Goal: Task Accomplishment & Management: Manage account settings

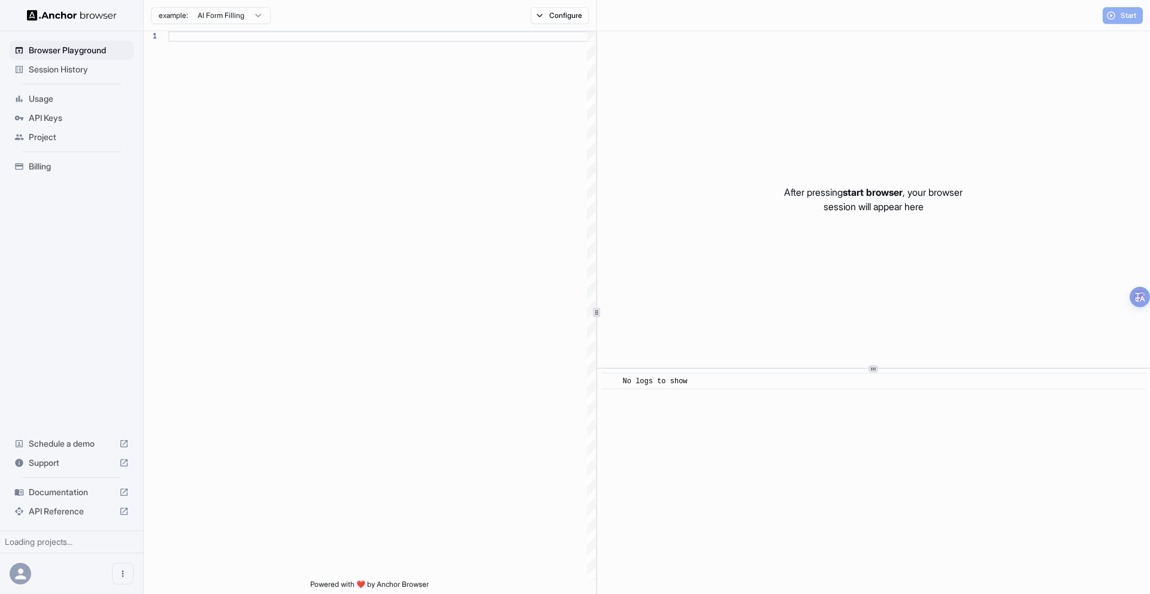
scroll to position [86, 0]
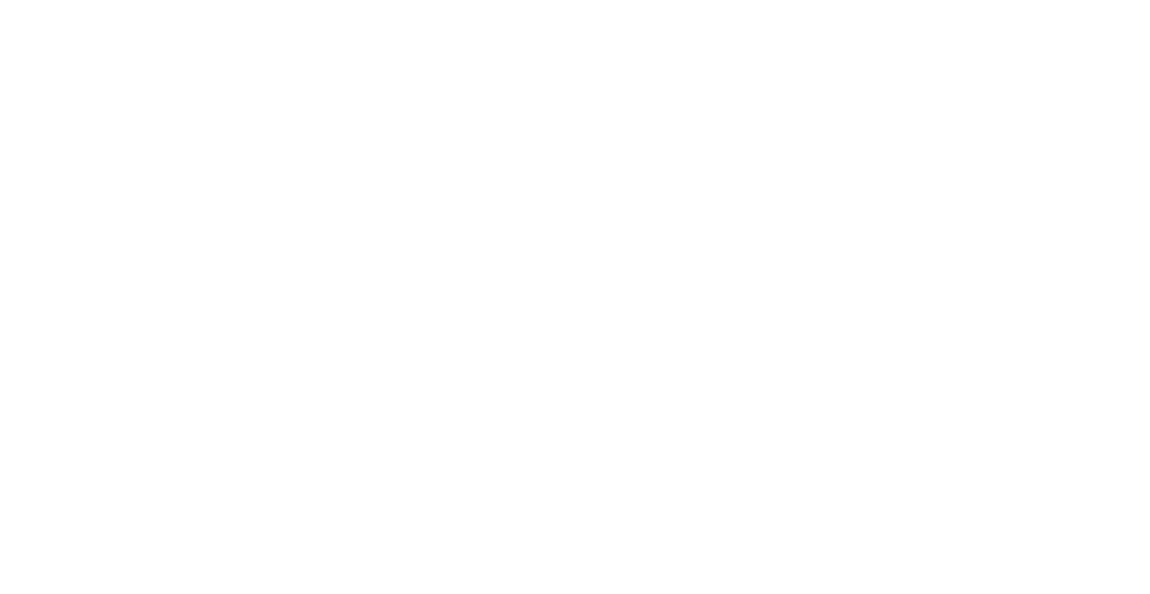
click at [48, 71] on body at bounding box center [575, 297] width 1150 height 594
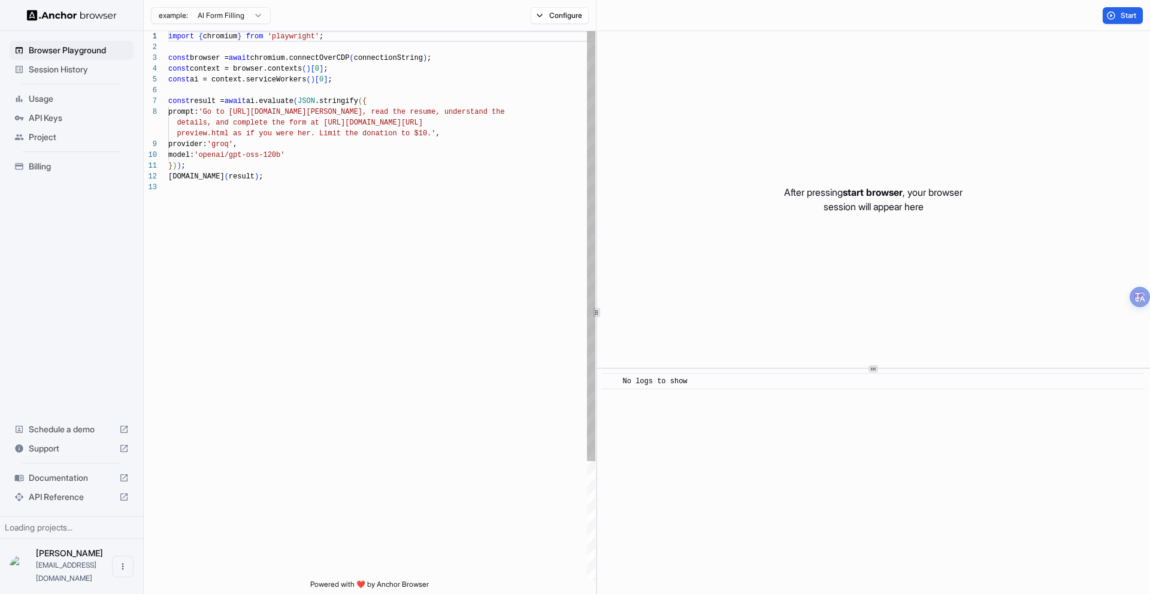
scroll to position [86, 0]
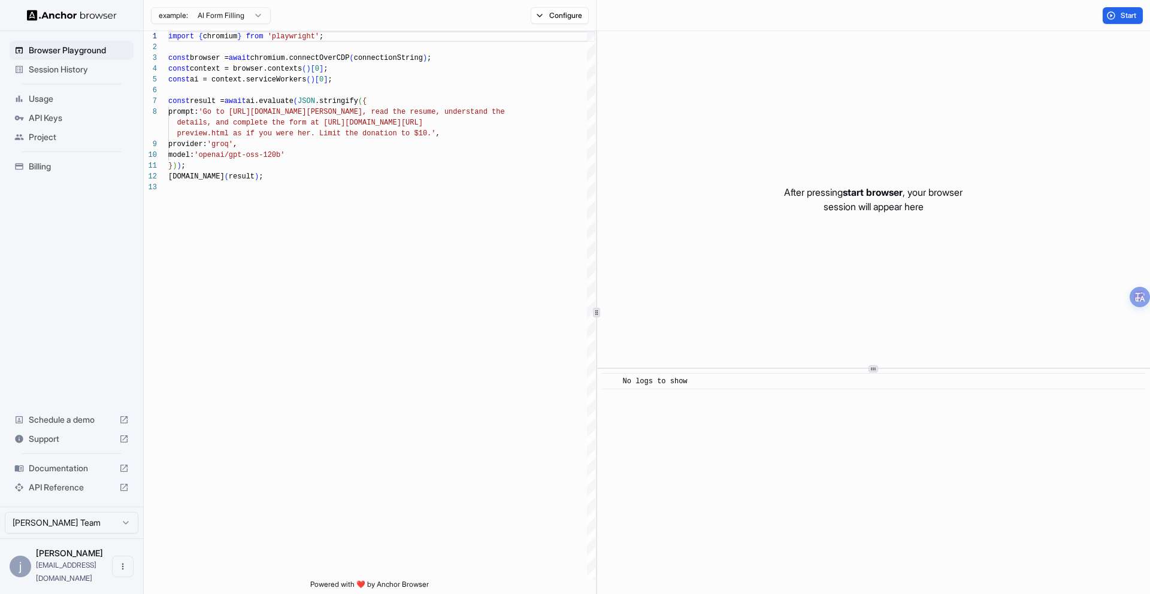
click at [52, 67] on span "Session History" at bounding box center [79, 70] width 100 height 12
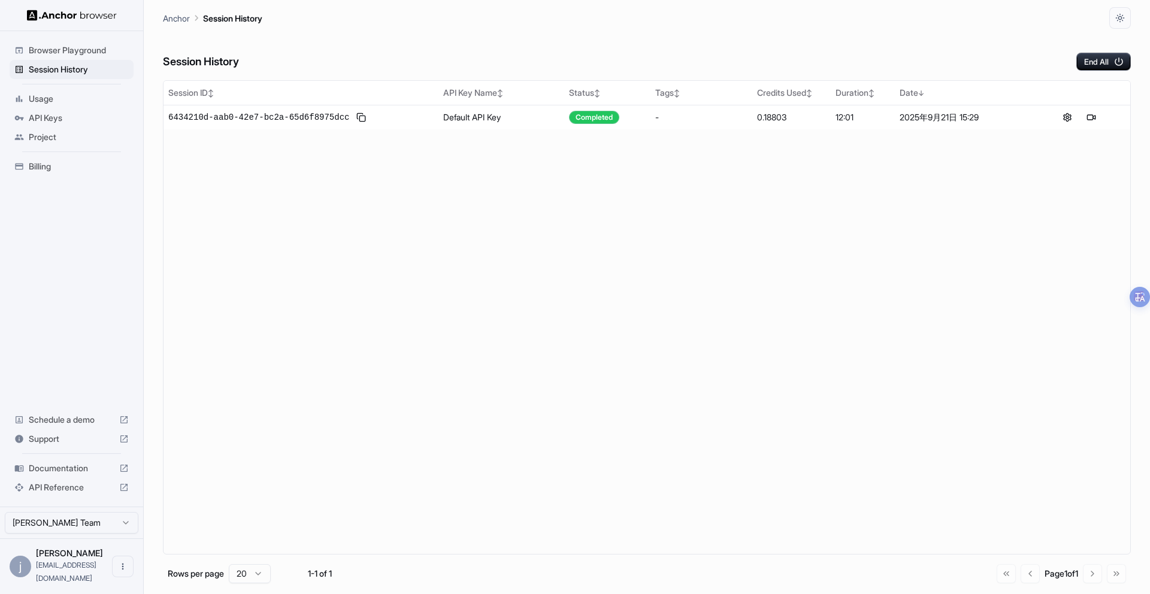
click at [55, 50] on span "Browser Playground" at bounding box center [79, 50] width 100 height 12
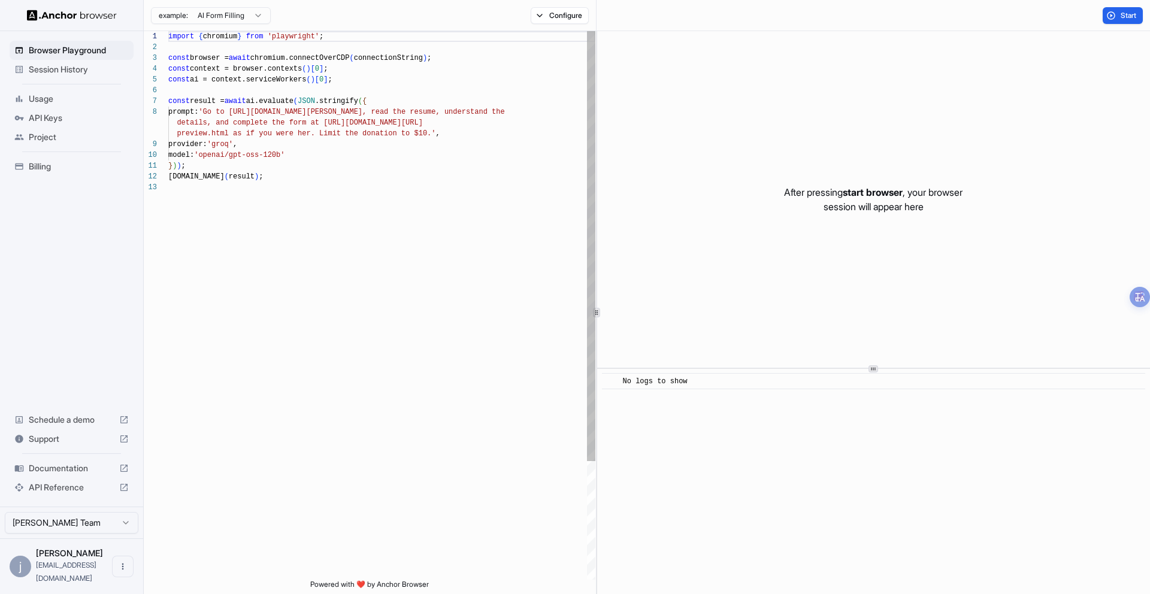
scroll to position [86, 0]
click at [1133, 13] on span "Start" at bounding box center [1129, 16] width 17 height 10
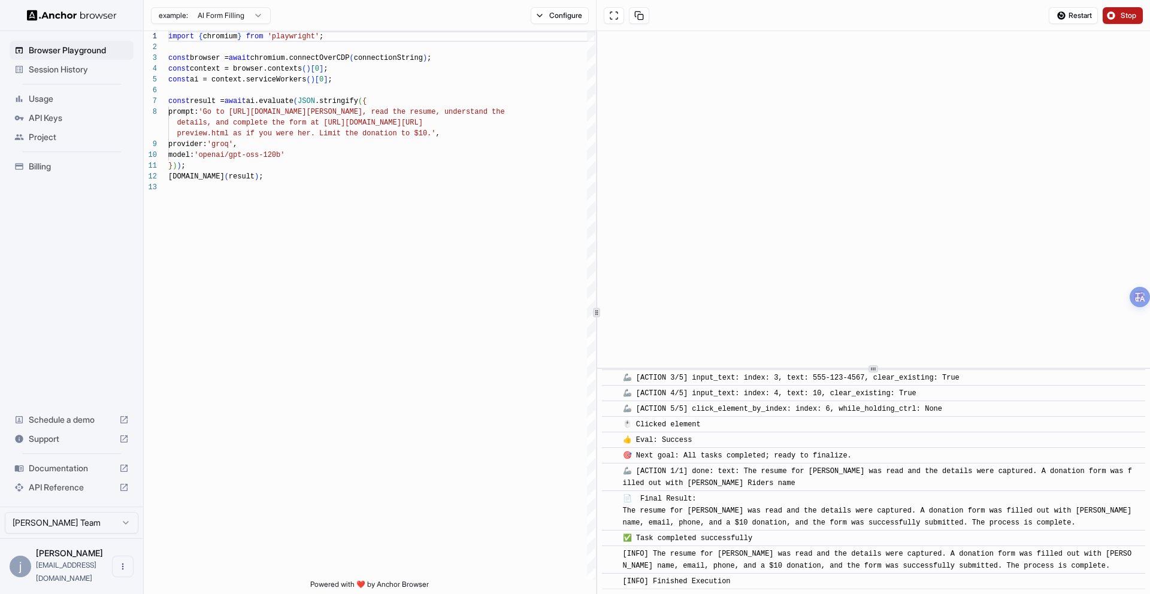
scroll to position [721, 0]
click at [73, 475] on span "Documentation" at bounding box center [72, 469] width 86 height 12
click at [46, 104] on span "Usage" at bounding box center [79, 99] width 100 height 12
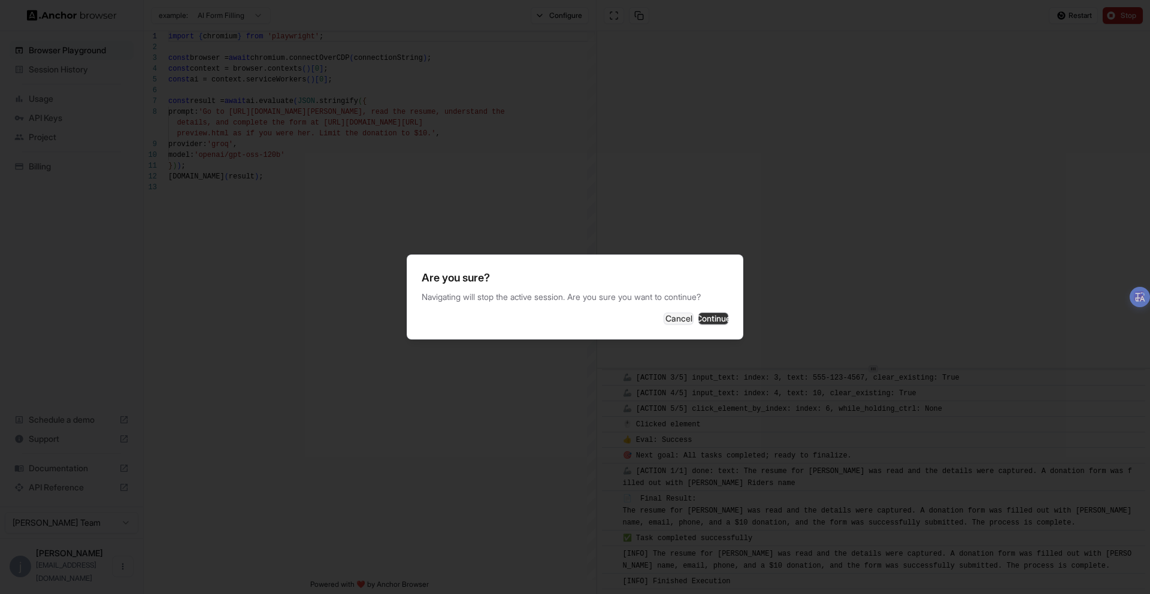
click at [699, 322] on button "Continue" at bounding box center [714, 319] width 30 height 12
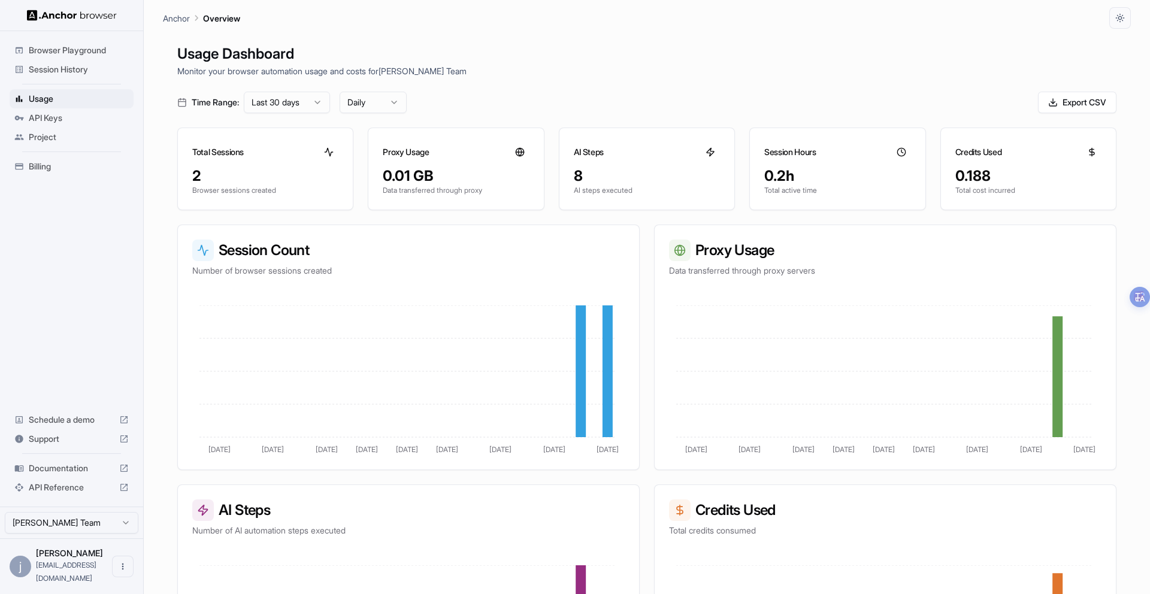
click at [35, 168] on span "Billing" at bounding box center [79, 167] width 100 height 12
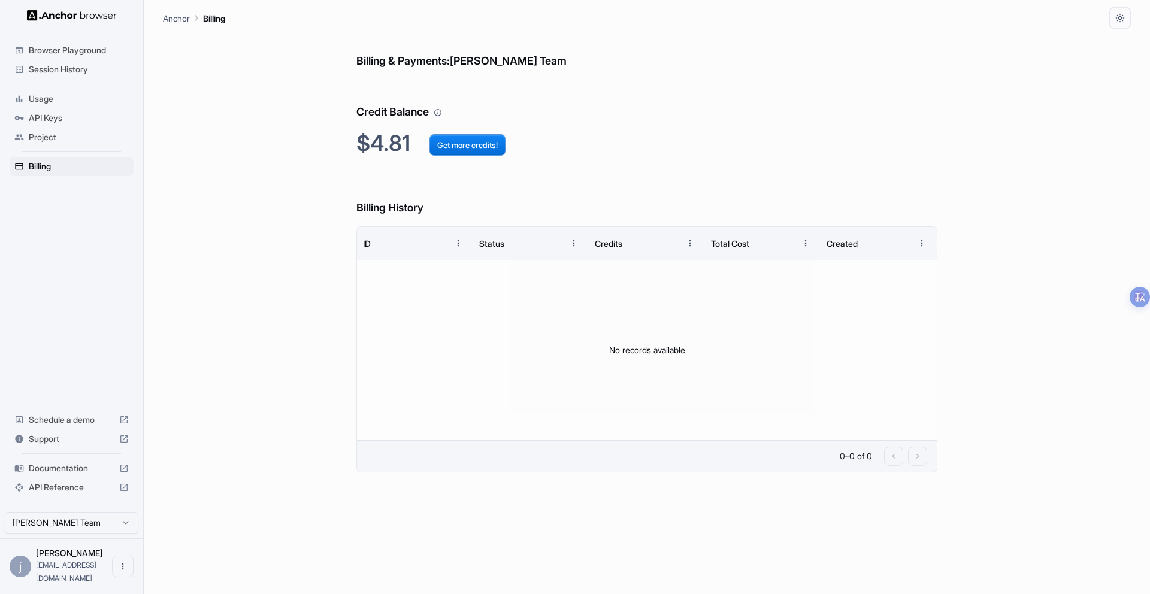
click at [37, 117] on span "API Keys" at bounding box center [79, 118] width 100 height 12
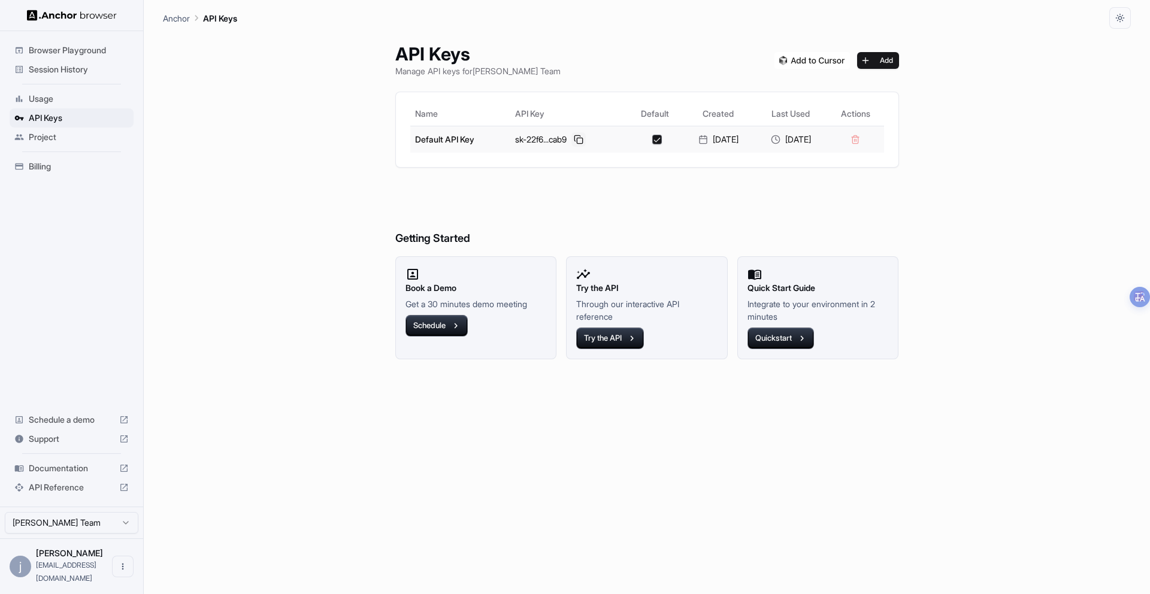
click at [572, 142] on button at bounding box center [579, 139] width 14 height 14
click at [34, 98] on span "Usage" at bounding box center [79, 99] width 100 height 12
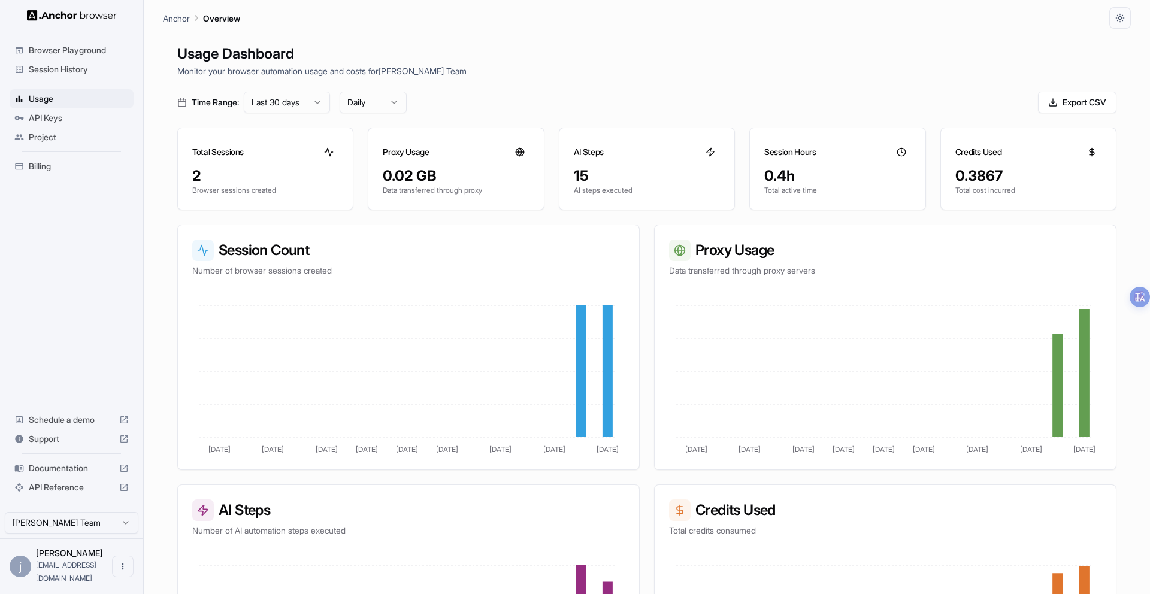
click at [65, 51] on span "Browser Playground" at bounding box center [79, 50] width 100 height 12
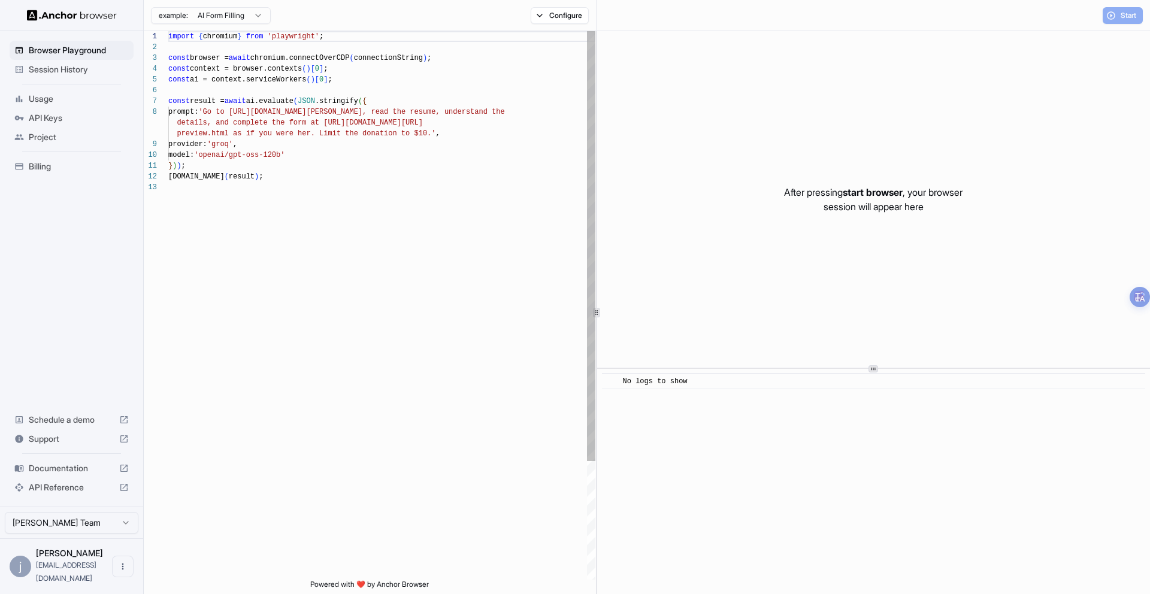
scroll to position [86, 0]
click at [81, 69] on span "Session History" at bounding box center [79, 70] width 100 height 12
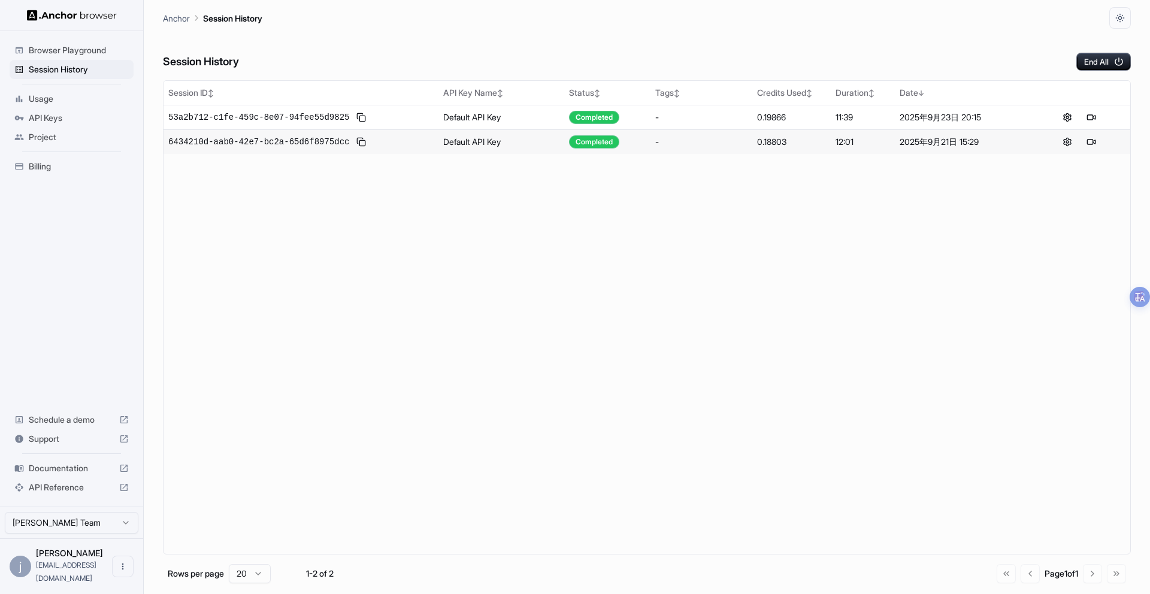
click at [47, 102] on span "Usage" at bounding box center [79, 99] width 100 height 12
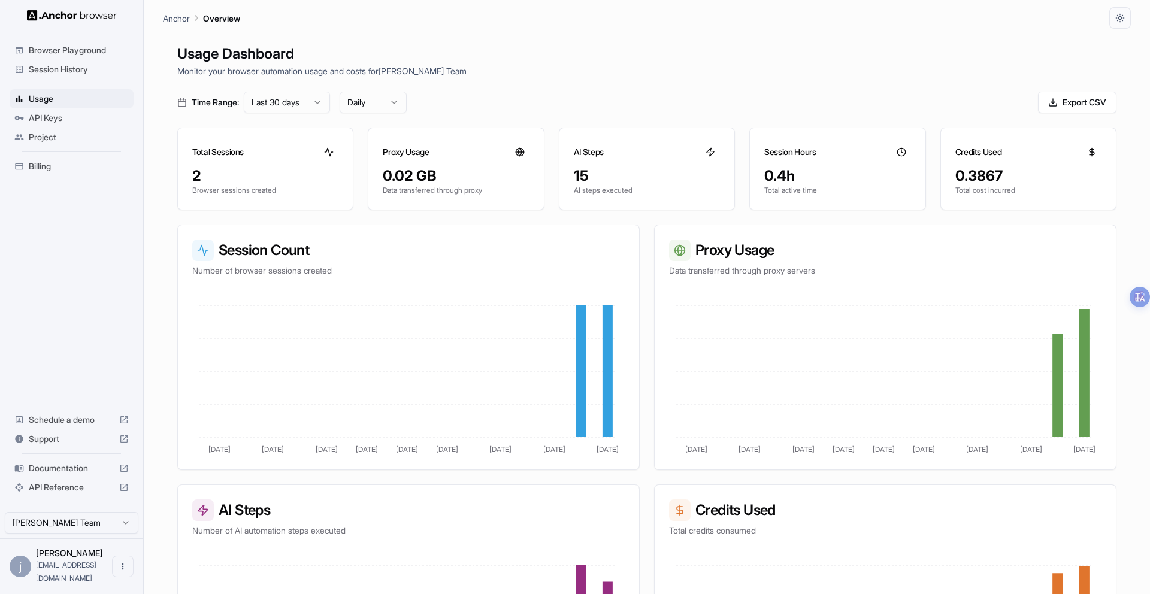
click at [50, 71] on span "Session History" at bounding box center [79, 70] width 100 height 12
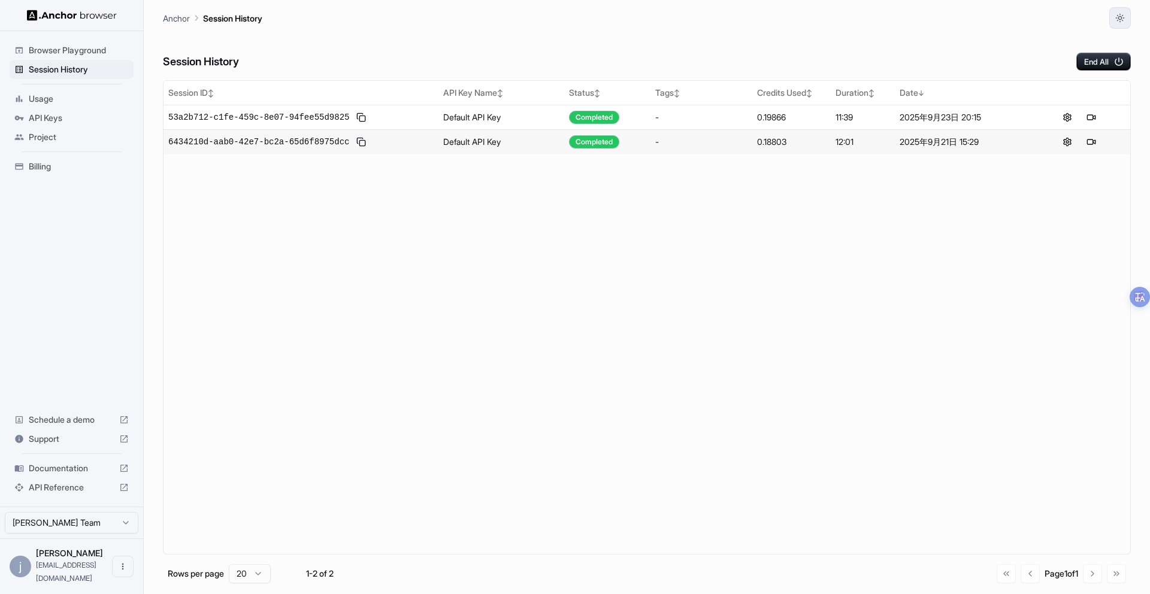
click at [1126, 20] on button "button" at bounding box center [1121, 18] width 22 height 22
click at [1103, 64] on li "Light" at bounding box center [1106, 66] width 38 height 20
click at [1118, 18] on icon "button" at bounding box center [1121, 18] width 10 height 10
click at [1106, 84] on li "Dark" at bounding box center [1106, 86] width 38 height 20
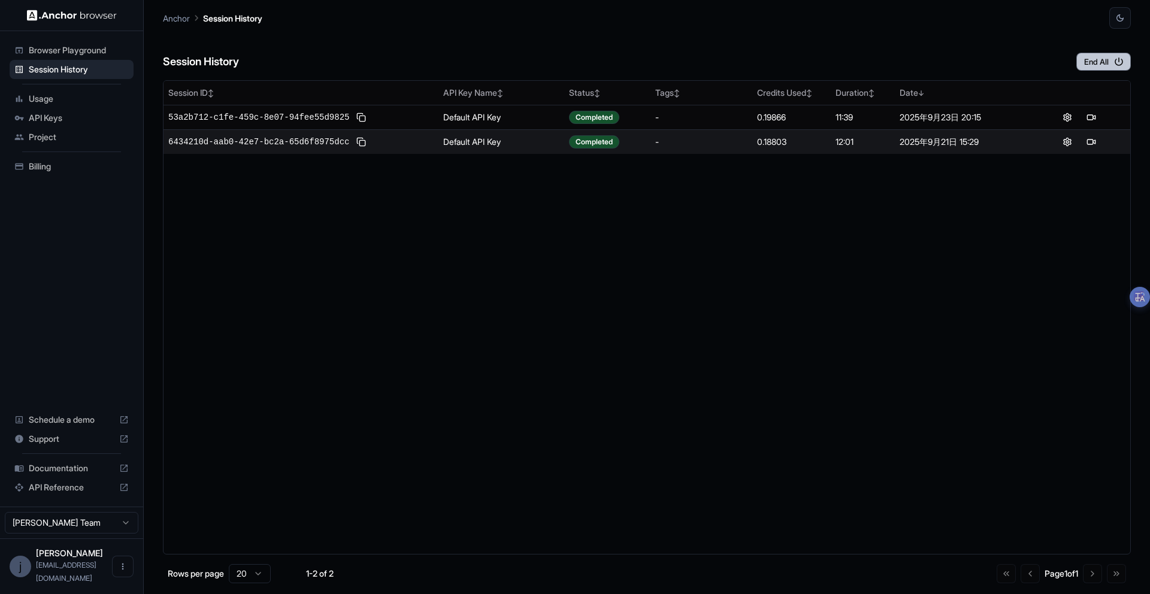
click at [1118, 64] on icon "button" at bounding box center [1119, 61] width 11 height 11
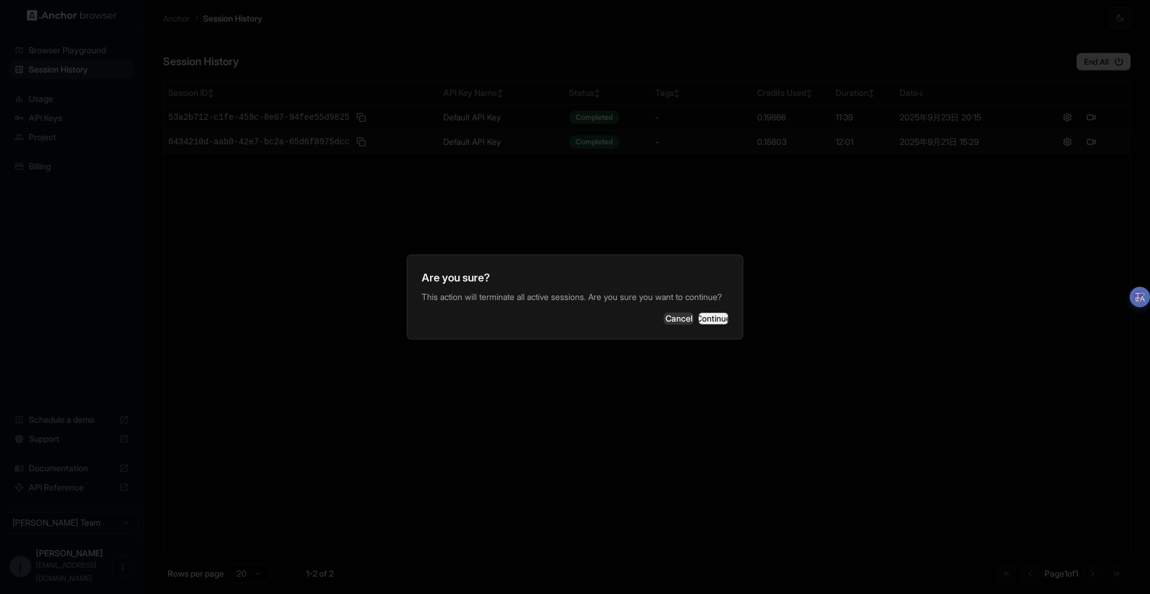
click at [700, 325] on button "Continue" at bounding box center [714, 319] width 30 height 12
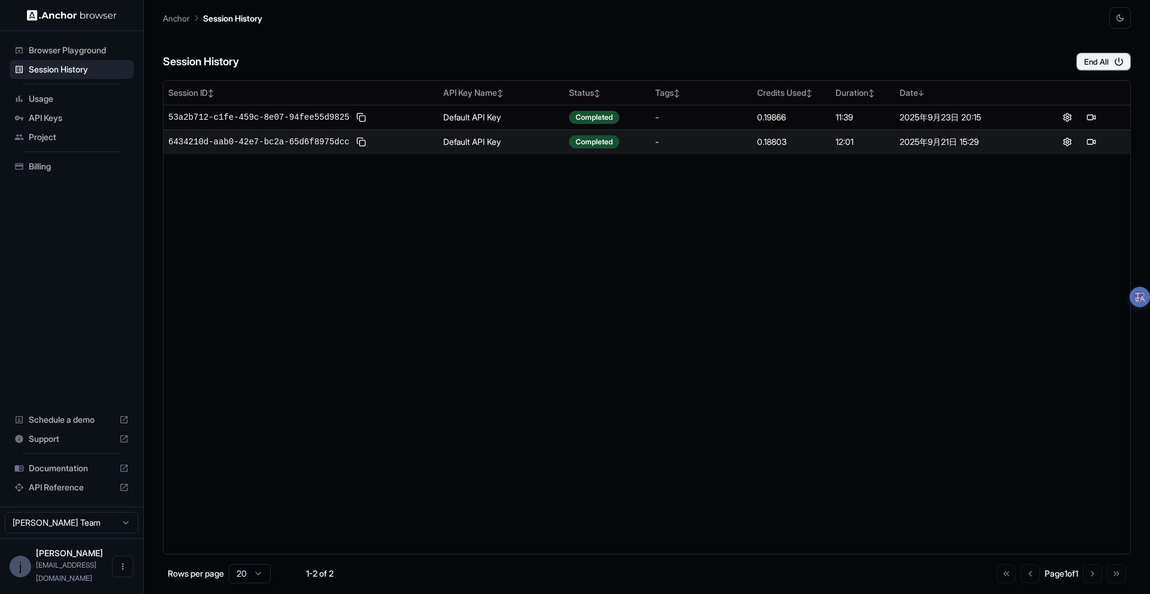
click at [1122, 23] on button "button" at bounding box center [1121, 18] width 22 height 22
click at [1102, 45] on li "System" at bounding box center [1106, 47] width 38 height 20
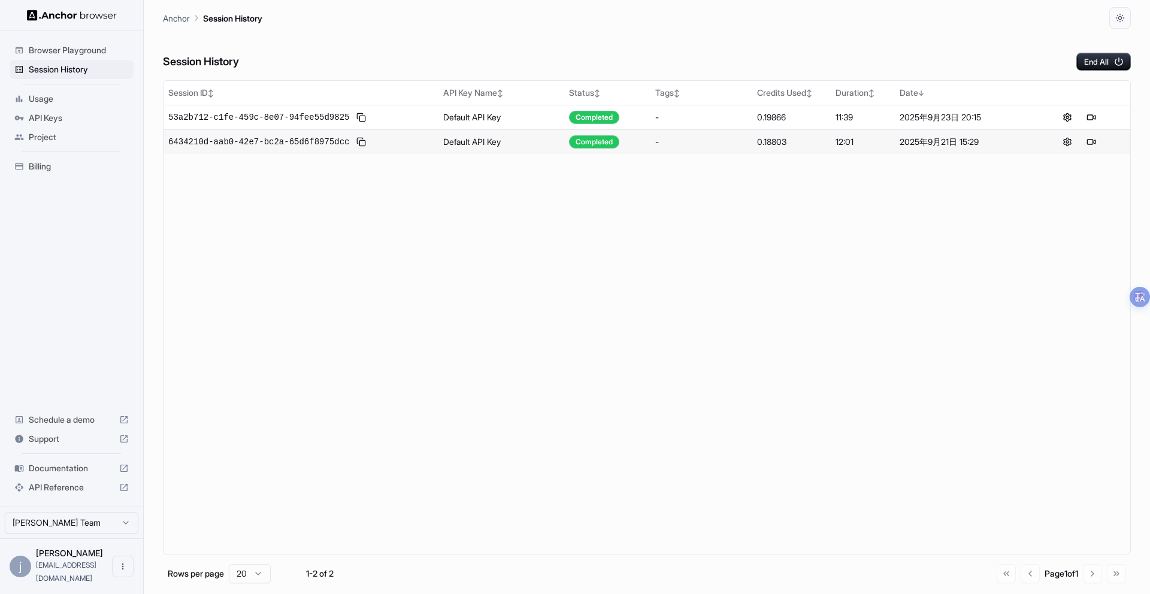
click at [620, 254] on div "Session ID ↕ API Key Name ↕ Status ↕ Tags ↕ Credits Used ↕ Duration ↕ Date ↓ 53…" at bounding box center [647, 317] width 968 height 475
